Goal: Transaction & Acquisition: Purchase product/service

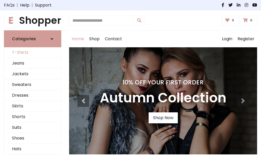
click at [33, 53] on link "T-Shirts" at bounding box center [32, 52] width 57 height 11
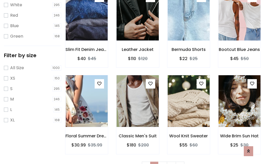
scroll to position [9, 0]
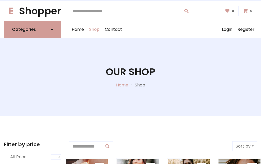
click at [131, 77] on h1 "Our Shop" at bounding box center [130, 71] width 49 height 11
click at [163, 30] on div "Home Shop Contact Log out Login Register" at bounding box center [163, 29] width 188 height 17
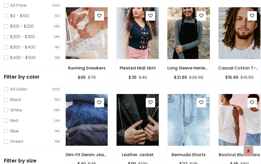
click at [189, 43] on img at bounding box center [189, 32] width 50 height 125
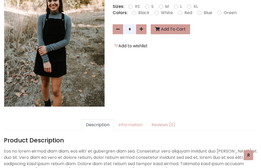
scroll to position [128, 0]
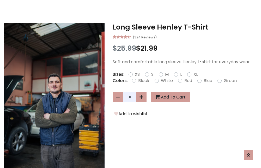
click at [185, 27] on h3 "Long Sleeve Henley T-Shirt" at bounding box center [185, 27] width 145 height 8
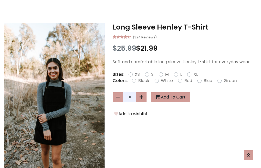
click at [185, 27] on h3 "Long Sleeve Henley T-Shirt" at bounding box center [185, 27] width 145 height 8
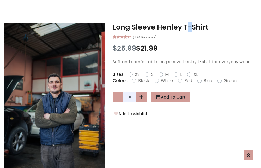
click at [185, 27] on h3 "Long Sleeve Henley T-Shirt" at bounding box center [185, 27] width 145 height 8
